Goal: Task Accomplishment & Management: Use online tool/utility

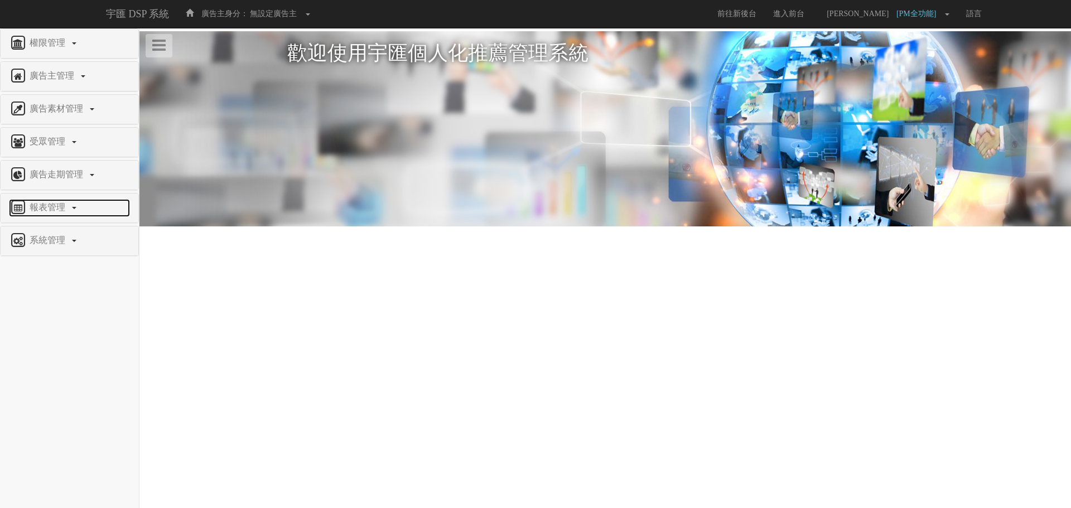
click at [51, 209] on span "報表管理" at bounding box center [49, 206] width 44 height 9
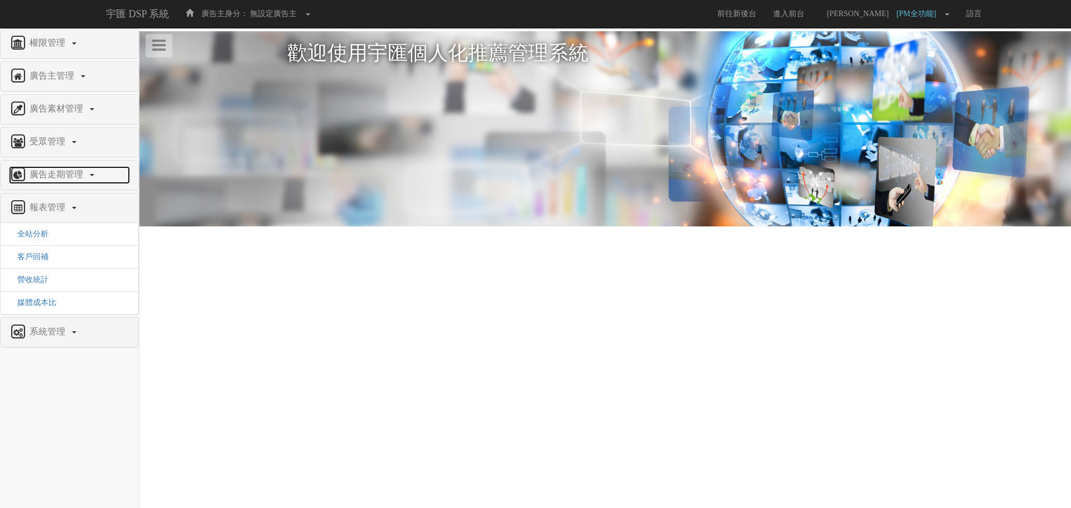
drag, startPoint x: 55, startPoint y: 176, endPoint x: 58, endPoint y: 184, distance: 8.5
click at [56, 176] on span "廣告走期管理" at bounding box center [58, 174] width 62 height 9
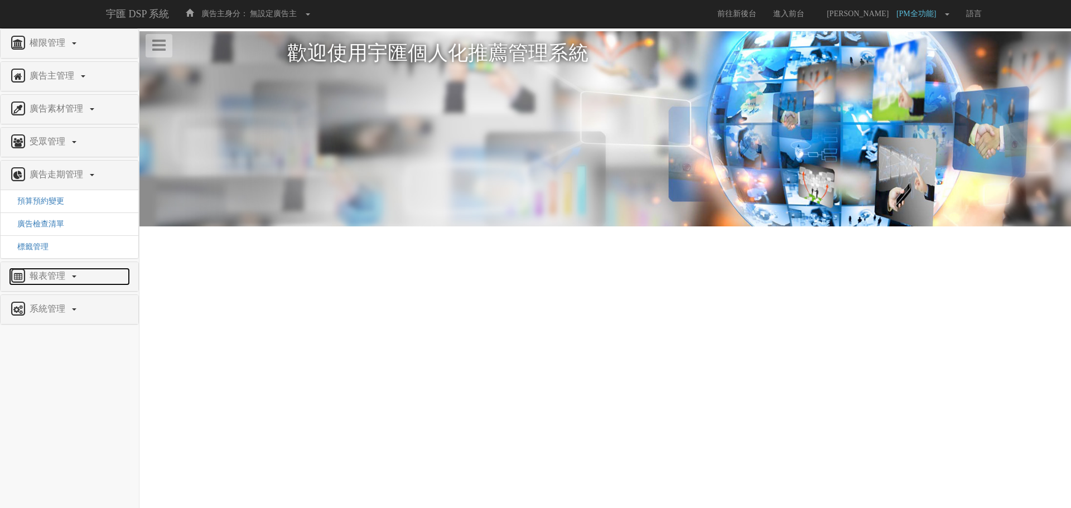
click at [52, 271] on span "報表管理" at bounding box center [49, 275] width 44 height 9
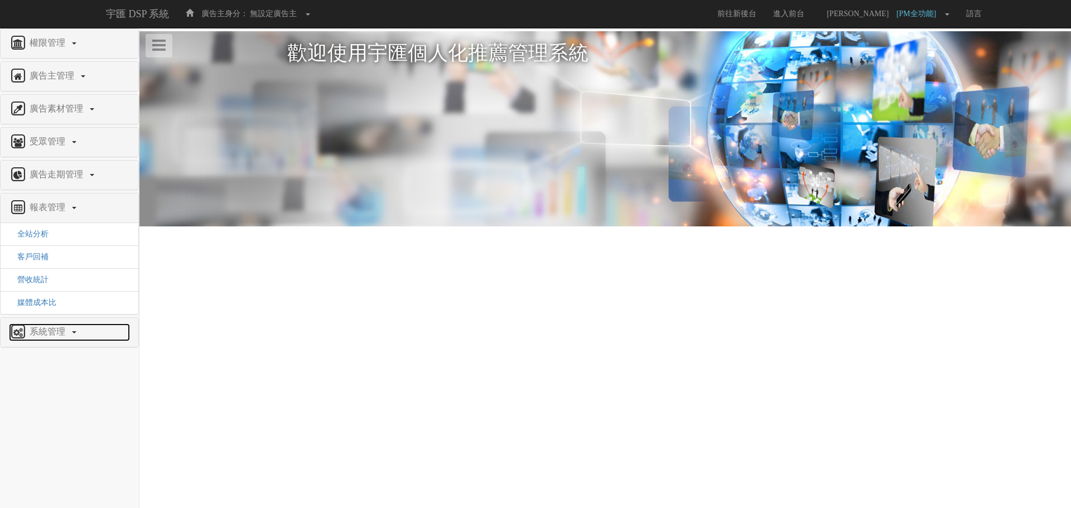
drag, startPoint x: 49, startPoint y: 330, endPoint x: 46, endPoint y: 342, distance: 12.0
click at [50, 331] on span "系統管理" at bounding box center [49, 331] width 44 height 9
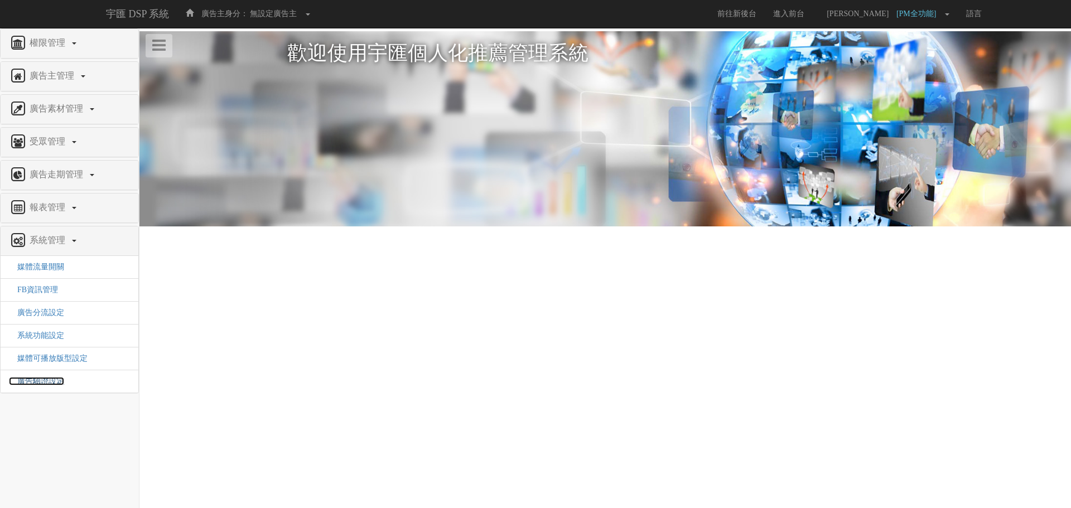
click at [49, 379] on span "廣告驗證設定" at bounding box center [36, 381] width 55 height 8
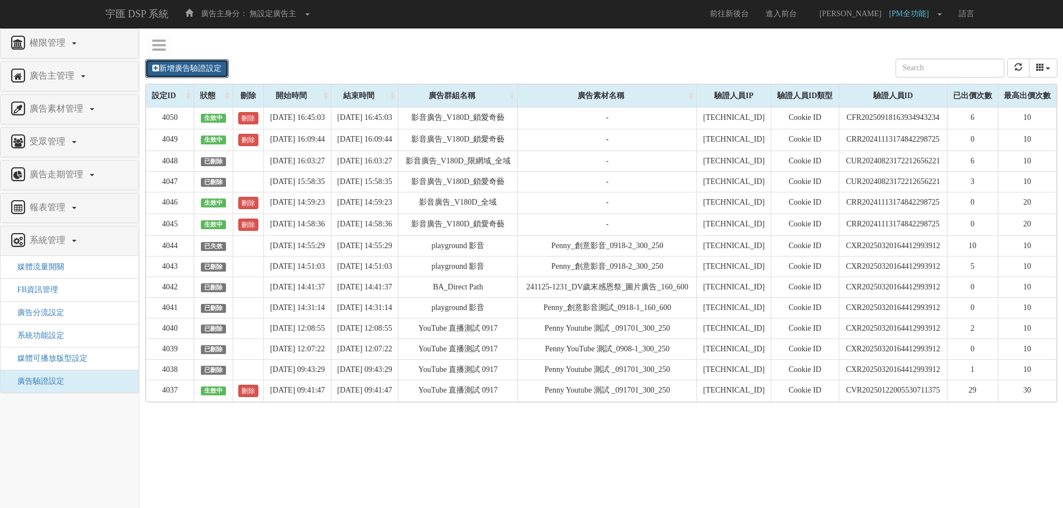
click at [193, 73] on link "新增廣告驗證設定" at bounding box center [187, 68] width 84 height 19
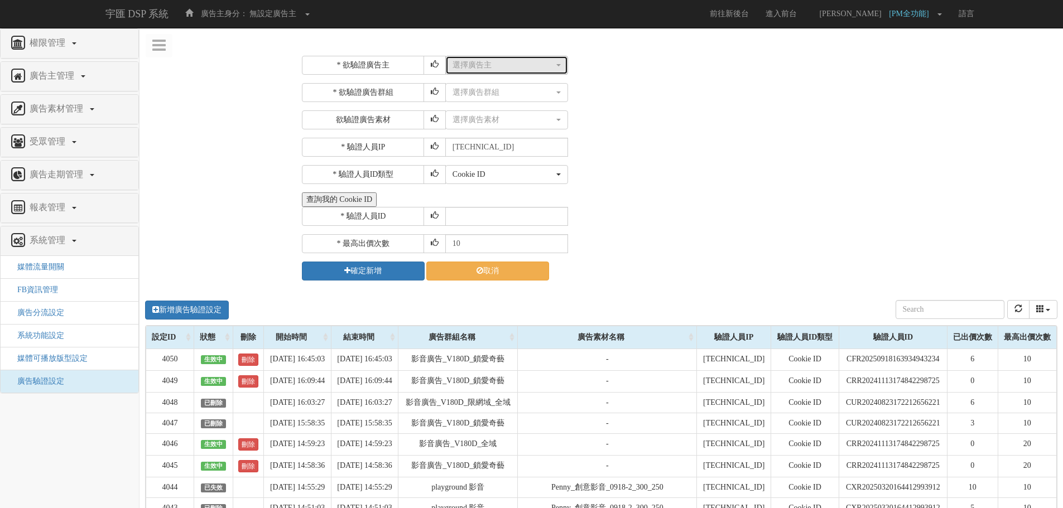
click at [500, 71] on button "選擇廣告主" at bounding box center [506, 65] width 123 height 19
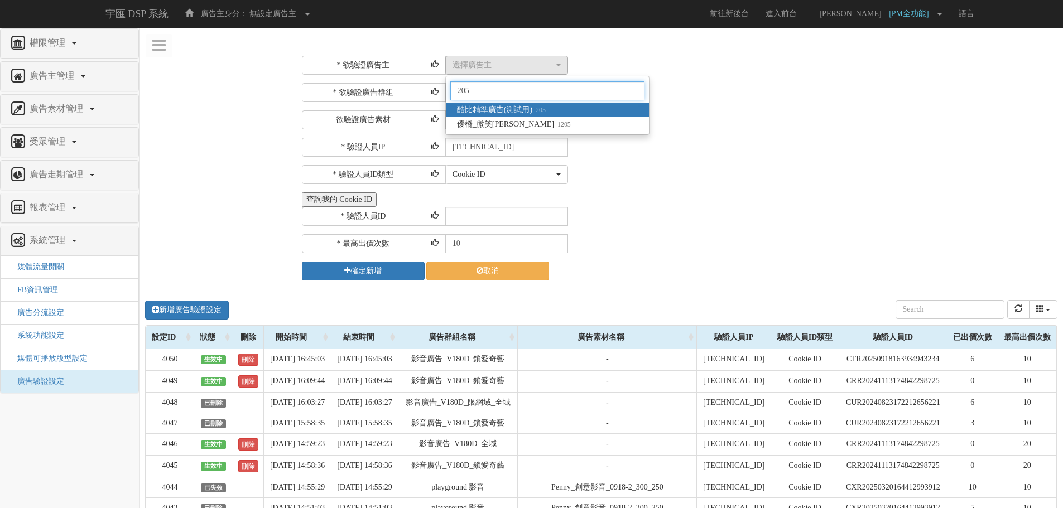
type input "205"
click at [525, 109] on span "酷比精準廣告(測試用) 205" at bounding box center [501, 109] width 89 height 11
select select "205"
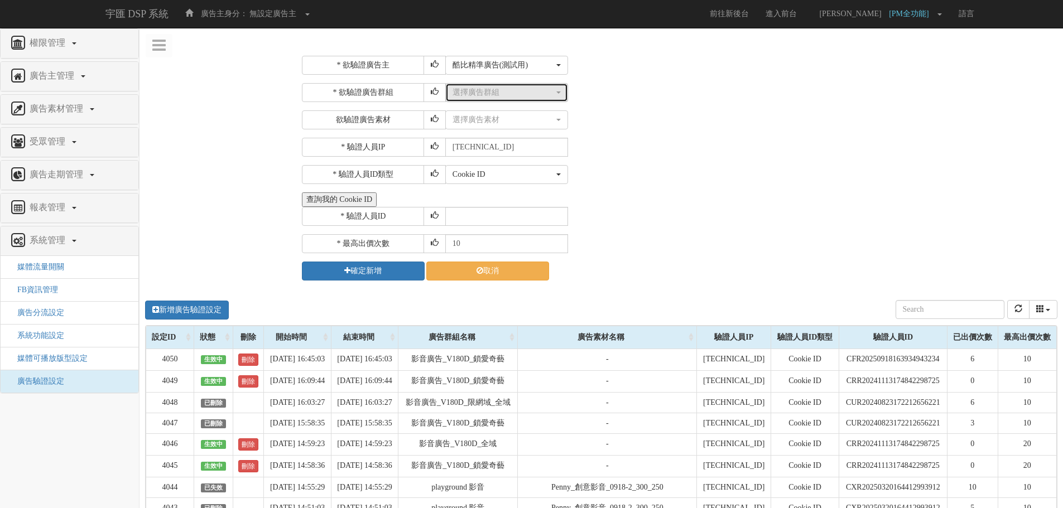
click at [508, 97] on div "選擇廣告群組" at bounding box center [503, 92] width 102 height 11
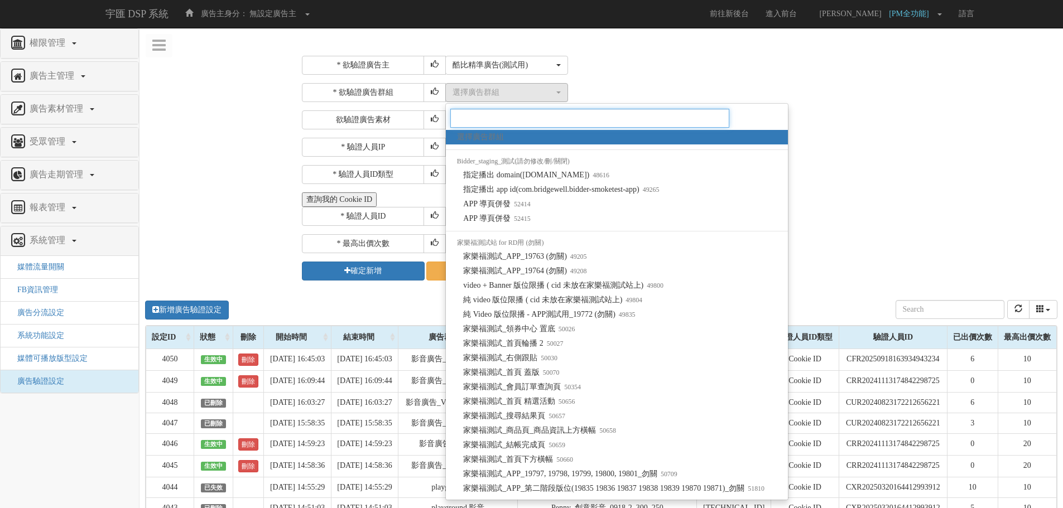
paste input "feat: add batch create vm5 api"
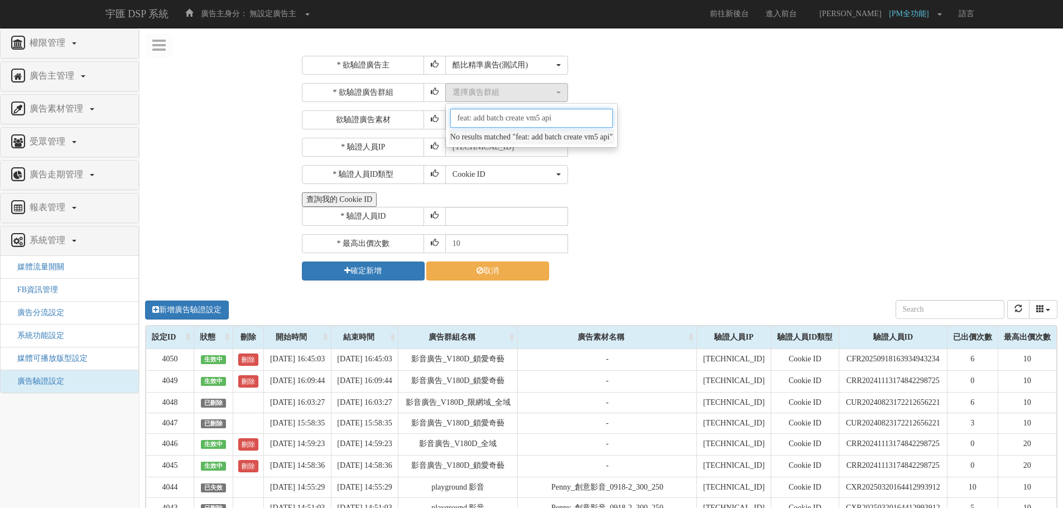
drag, startPoint x: 578, startPoint y: 123, endPoint x: 412, endPoint y: 114, distance: 167.0
click at [412, 114] on div "* 欲驗證廣告群組 選擇廣告群組 指定播出 domain([DOMAIN_NAME]) 指定播出 app id(com.bridgewell.bidder-s…" at bounding box center [678, 106] width 753 height 46
type input "feat: add batch create vm5 api"
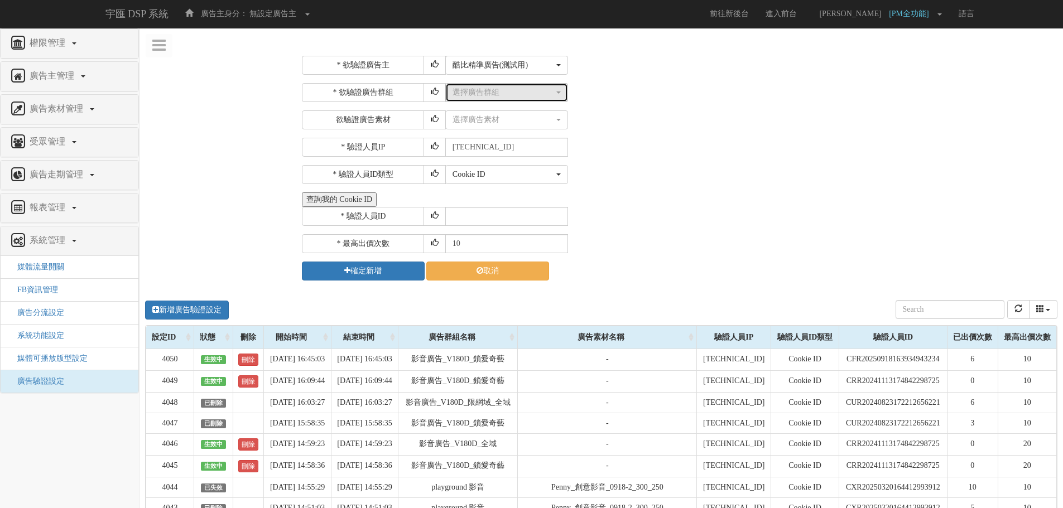
click at [456, 97] on div "選擇廣告群組" at bounding box center [503, 92] width 102 height 11
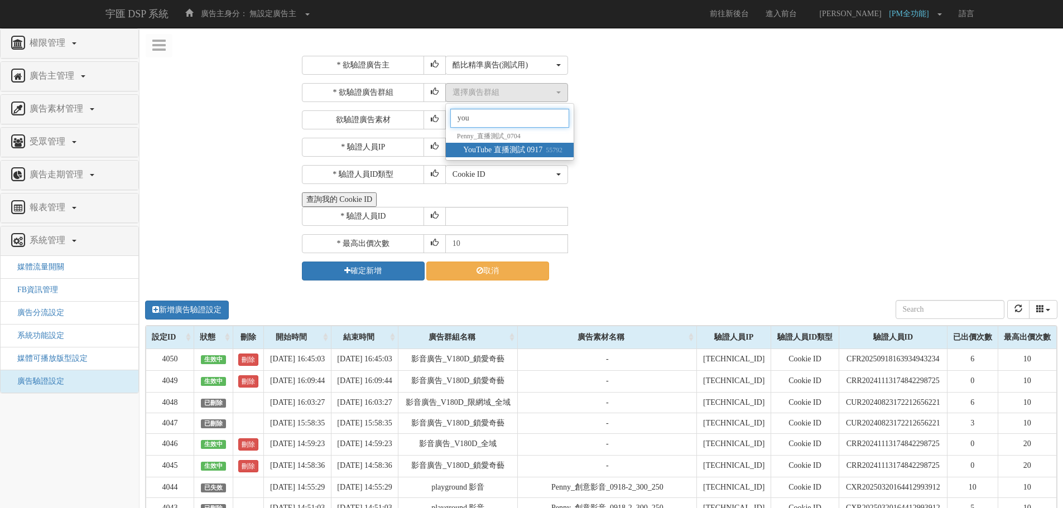
type input "you"
click at [538, 152] on span "YouTube 直播測試 0917 55792" at bounding box center [512, 149] width 99 height 11
select select "55792"
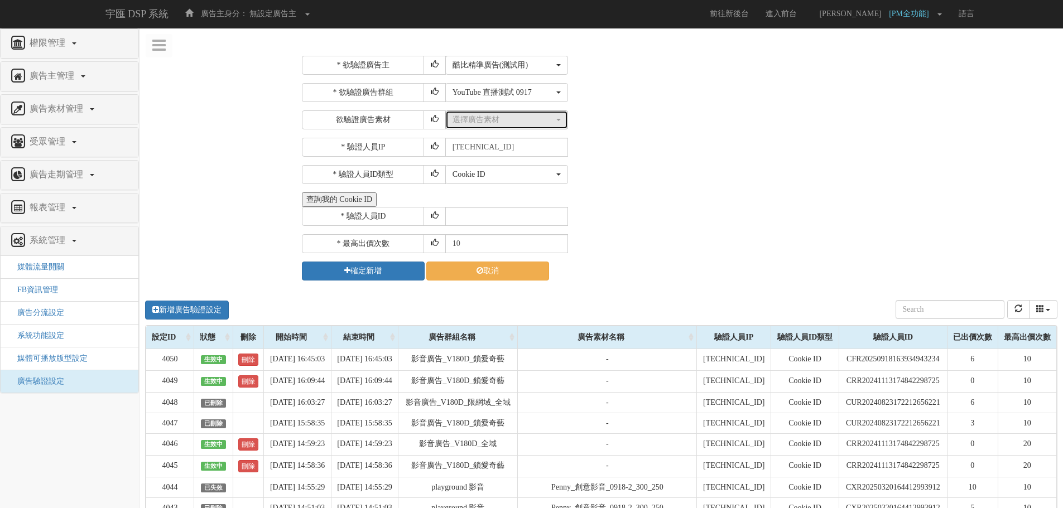
click at [533, 127] on button "選擇廣告素材" at bounding box center [506, 119] width 123 height 19
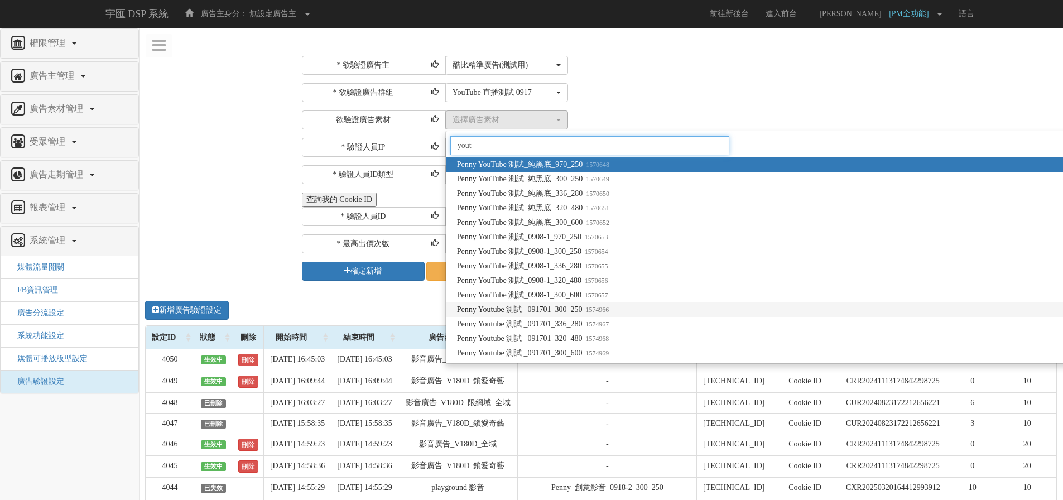
type input "yout"
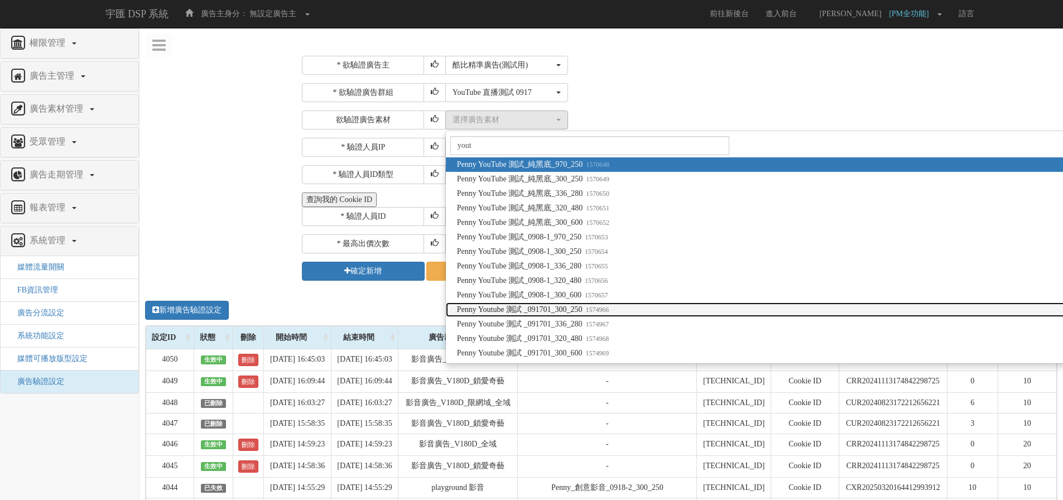
click at [556, 314] on span "Penny Youtube 測試 _091701_300_250 1574966" at bounding box center [533, 309] width 152 height 11
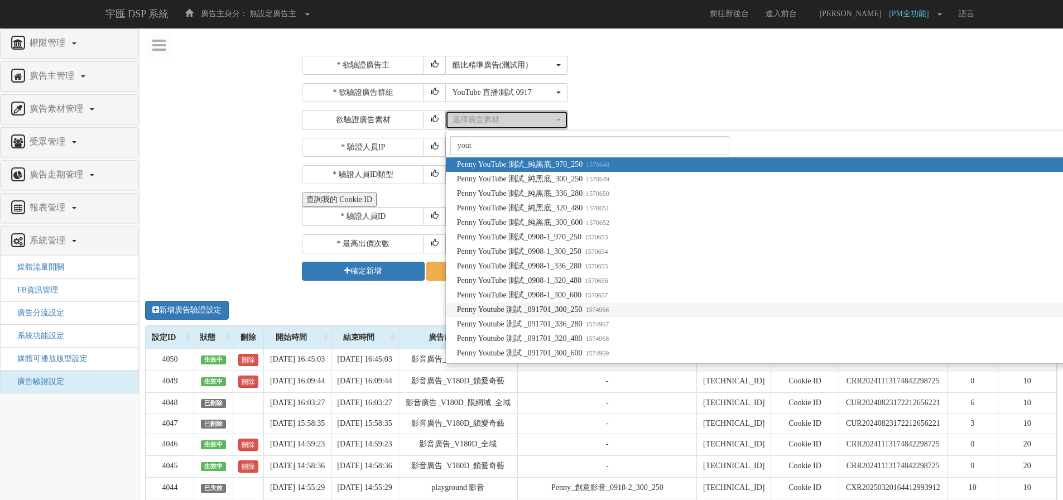
select select "1574966"
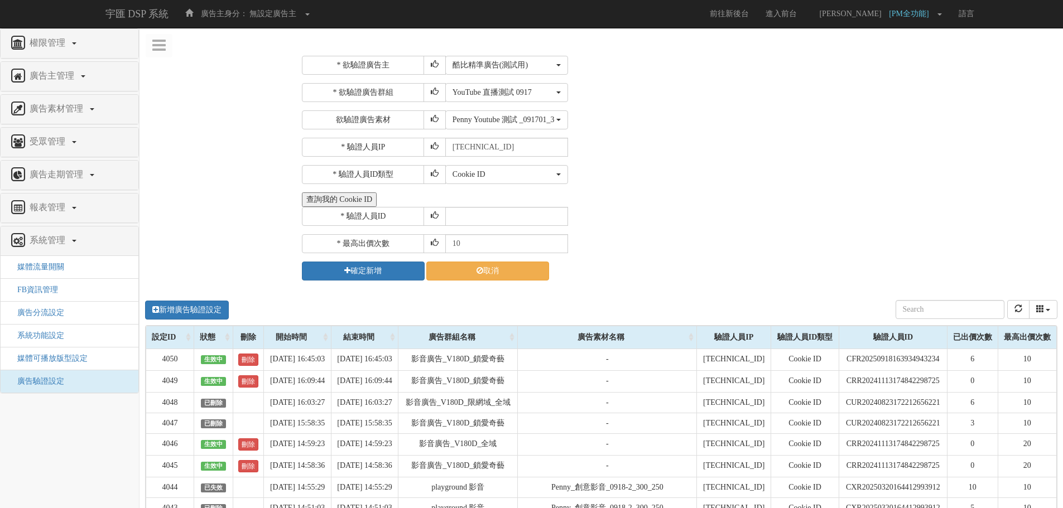
click at [785, 202] on div "查詢我的 Cookie ID" at bounding box center [678, 199] width 753 height 15
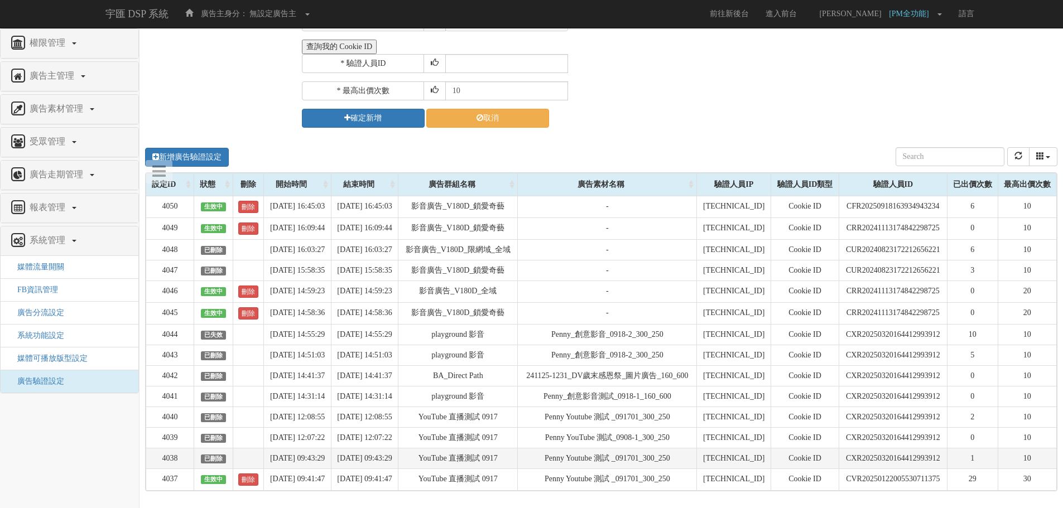
scroll to position [303, 0]
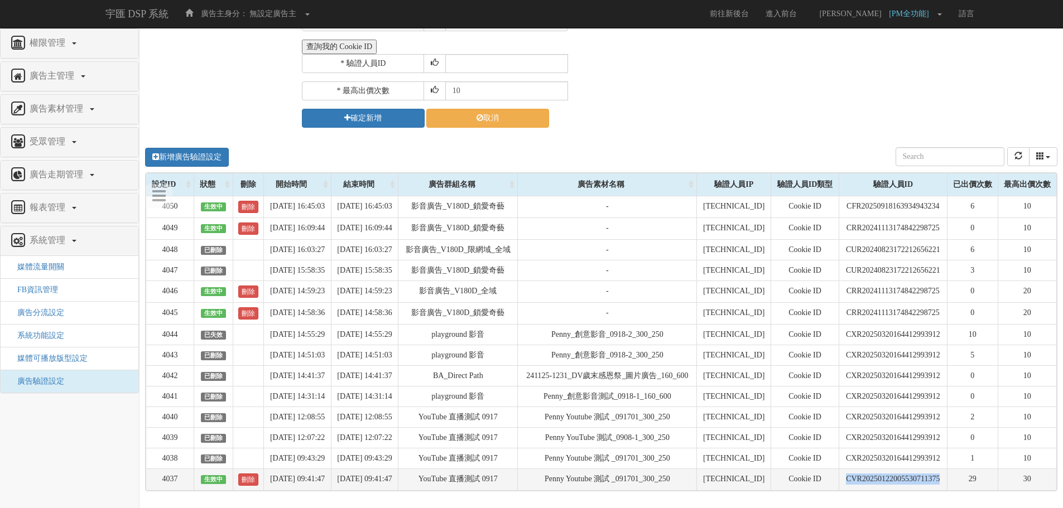
drag, startPoint x: 944, startPoint y: 469, endPoint x: 838, endPoint y: 466, distance: 106.0
click at [838, 469] on td "CVR20250122005530711375" at bounding box center [892, 480] width 108 height 22
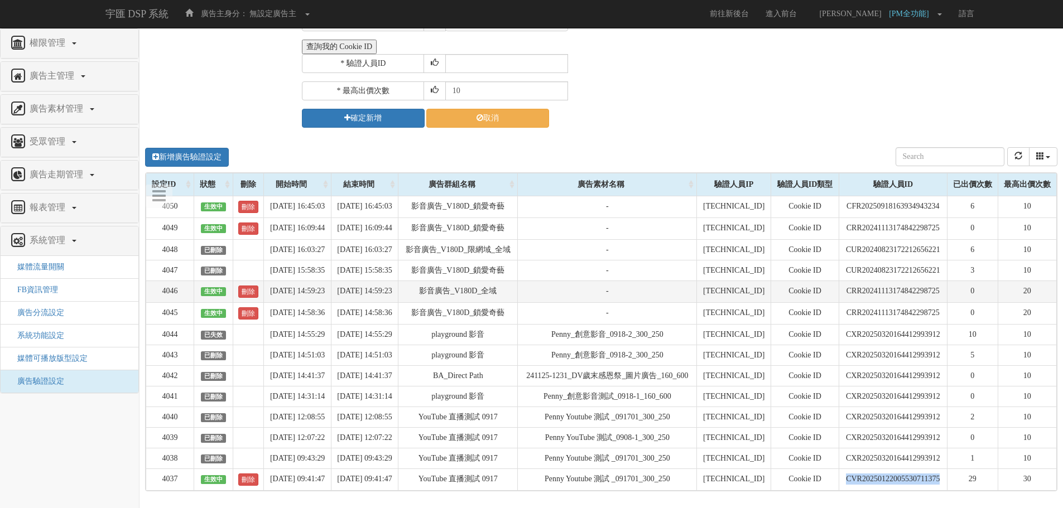
copy td "CVR20250122005530711375"
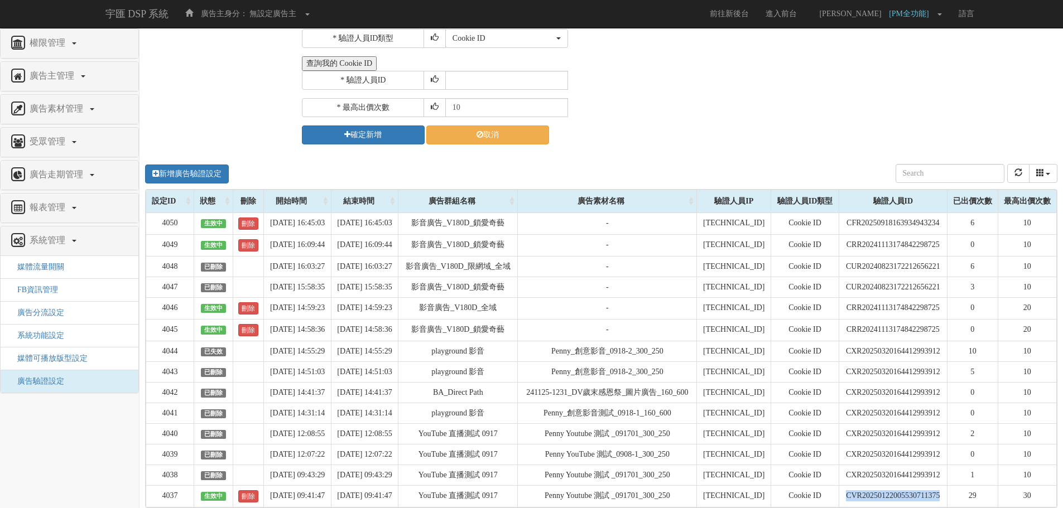
scroll to position [0, 0]
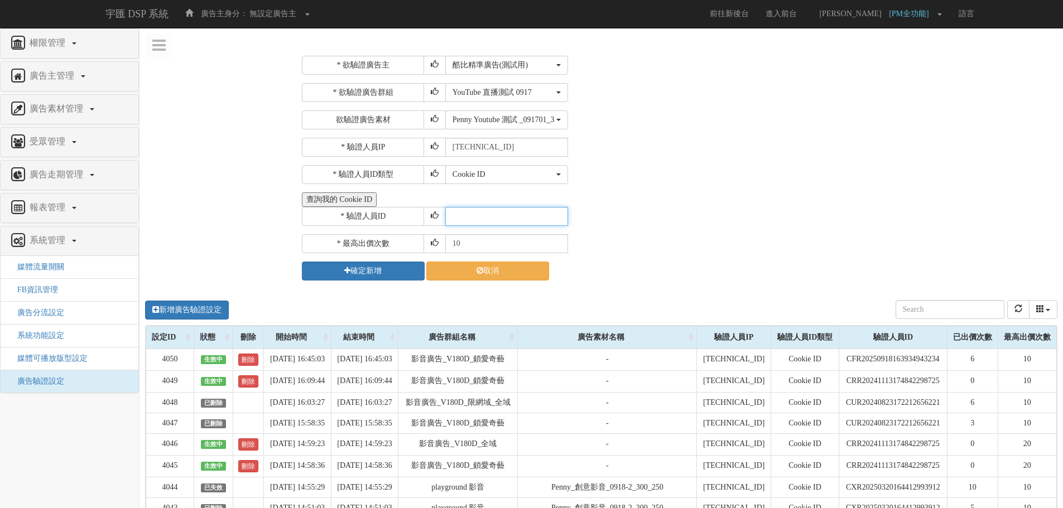
click at [518, 219] on input "text" at bounding box center [506, 216] width 123 height 19
paste input "CVR20250122005530711375"
type input "CVR20250122005530711375"
click at [479, 245] on input "10" at bounding box center [506, 243] width 123 height 19
type input "1"
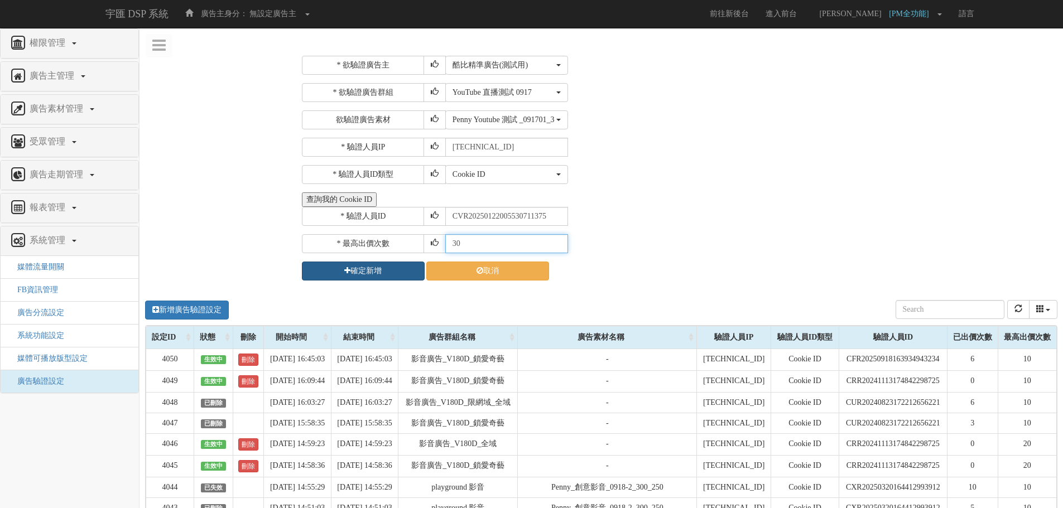
type input "30"
click at [373, 268] on button "確定新增" at bounding box center [363, 271] width 123 height 19
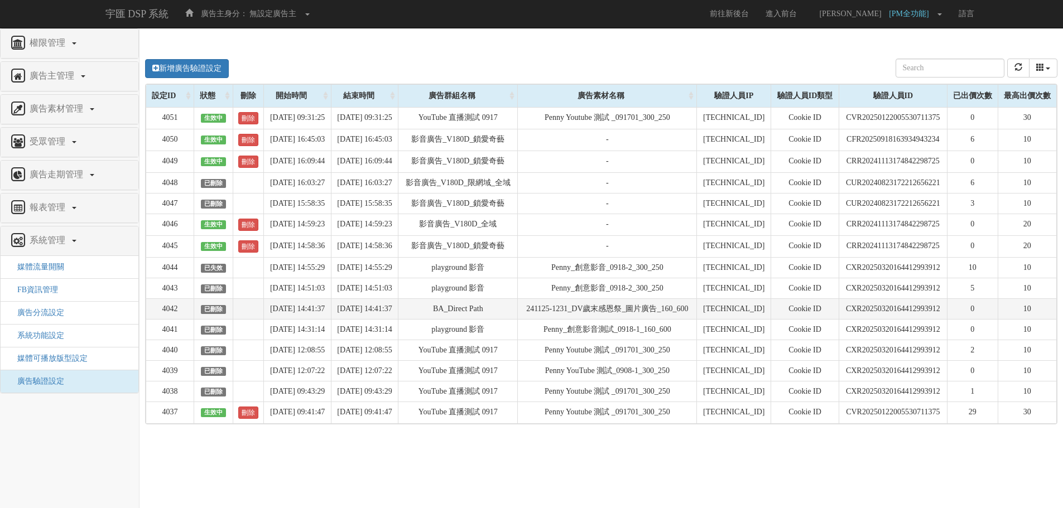
scroll to position [94, 0]
click at [238, 419] on link "刪除" at bounding box center [248, 413] width 20 height 12
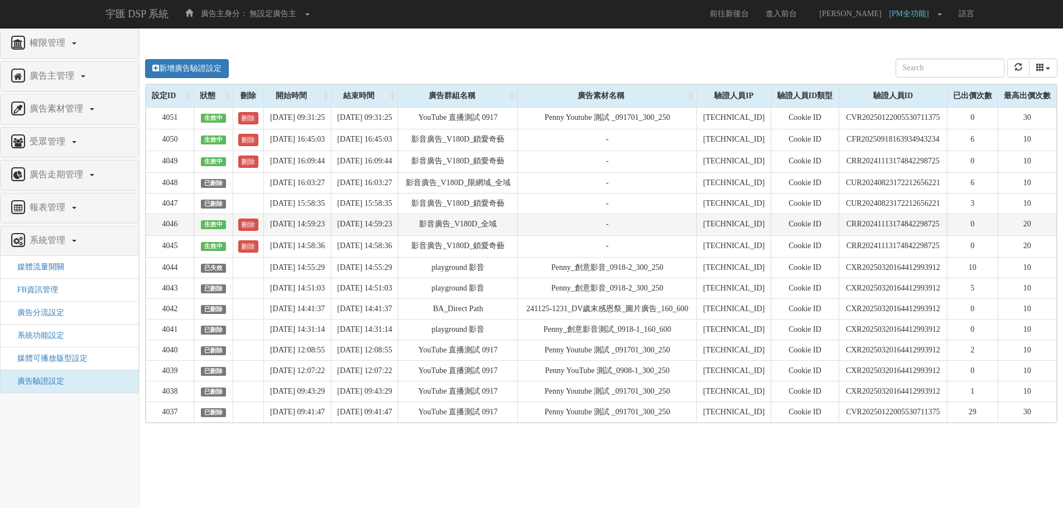
scroll to position [0, 0]
